Goal: Information Seeking & Learning: Learn about a topic

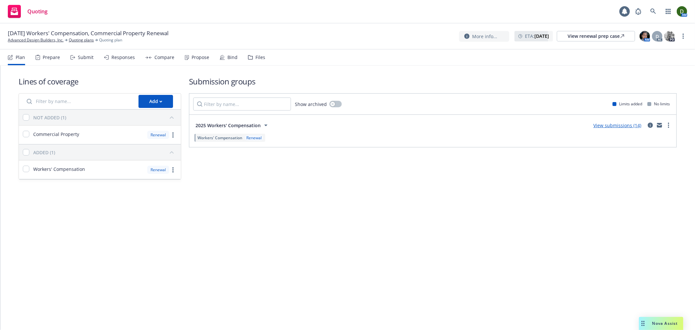
click at [113, 52] on div "Responses" at bounding box center [119, 58] width 31 height 16
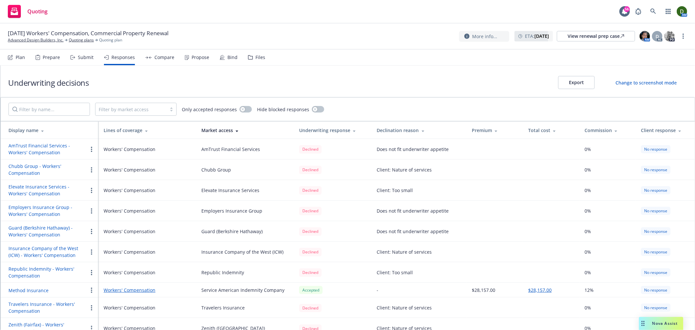
click at [626, 79] on div "Change to screenshot mode" at bounding box center [645, 82] width 61 height 7
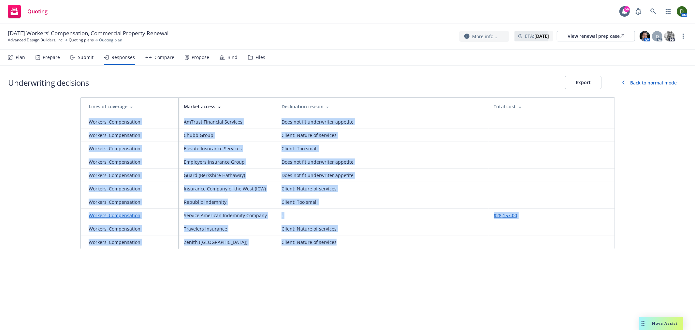
drag, startPoint x: 343, startPoint y: 240, endPoint x: 84, endPoint y: 125, distance: 283.4
click at [84, 125] on tbody "Workers' Compensation AmTrust Financial Services Does not fit underwriter appet…" at bounding box center [348, 182] width 534 height 134
copy tbody "Workers' Compensation AmTrust Financial Services Does not fit underwriter appet…"
